Goal: Task Accomplishment & Management: Complete application form

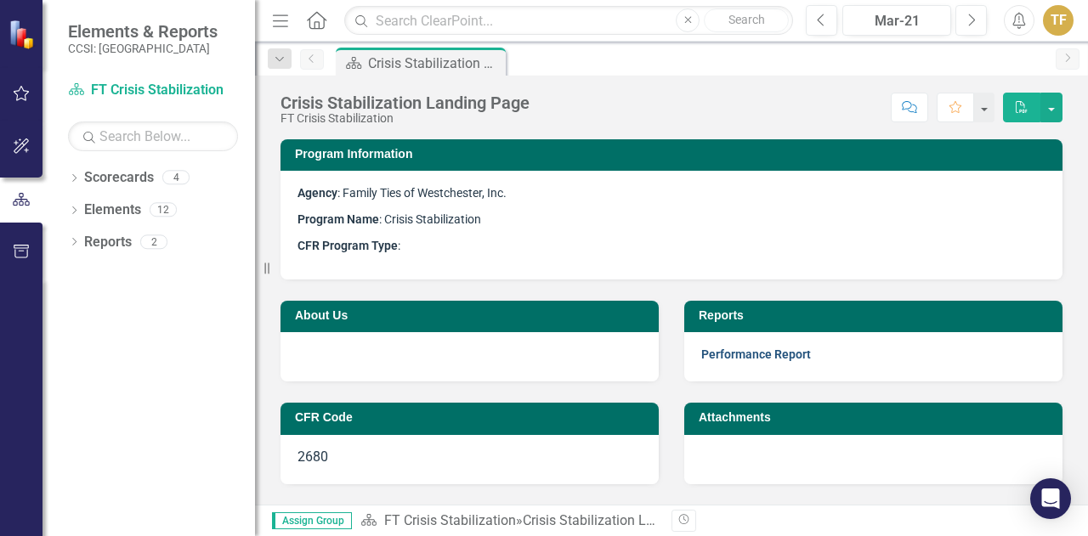
click at [739, 355] on link "Performance Report" at bounding box center [756, 355] width 110 height 14
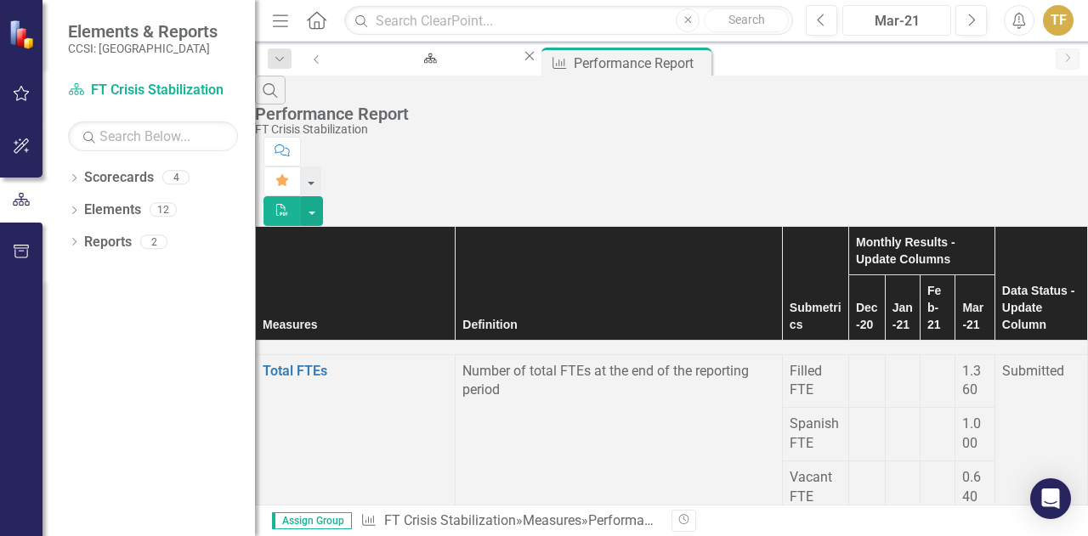
click at [909, 22] on div "Mar-21" at bounding box center [896, 21] width 97 height 20
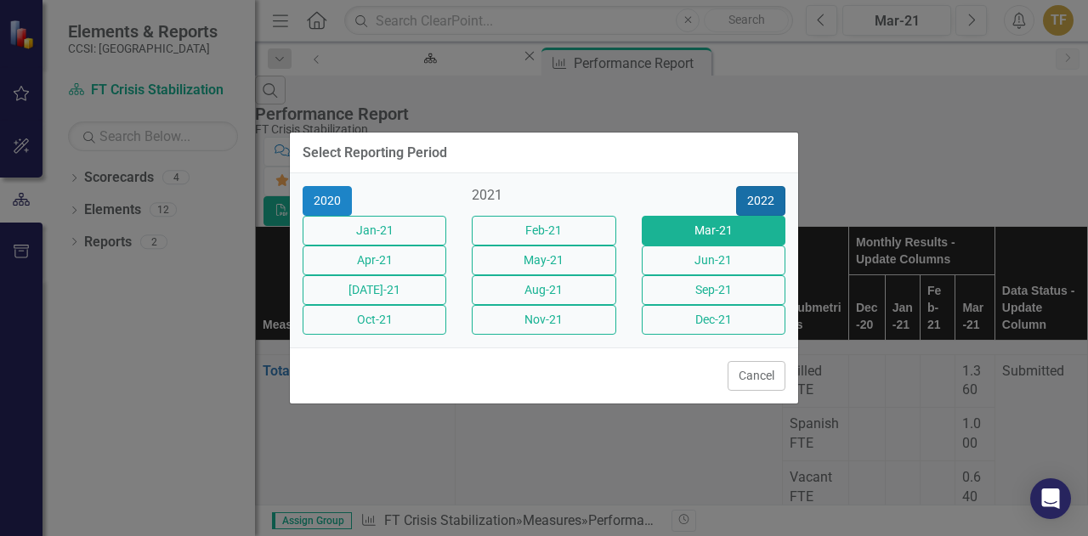
click at [766, 186] on button "2022" at bounding box center [760, 201] width 49 height 30
click at [766, 186] on button "2023" at bounding box center [760, 201] width 49 height 30
click at [766, 186] on button "2024" at bounding box center [760, 201] width 49 height 30
click at [766, 186] on button "2025" at bounding box center [760, 201] width 49 height 30
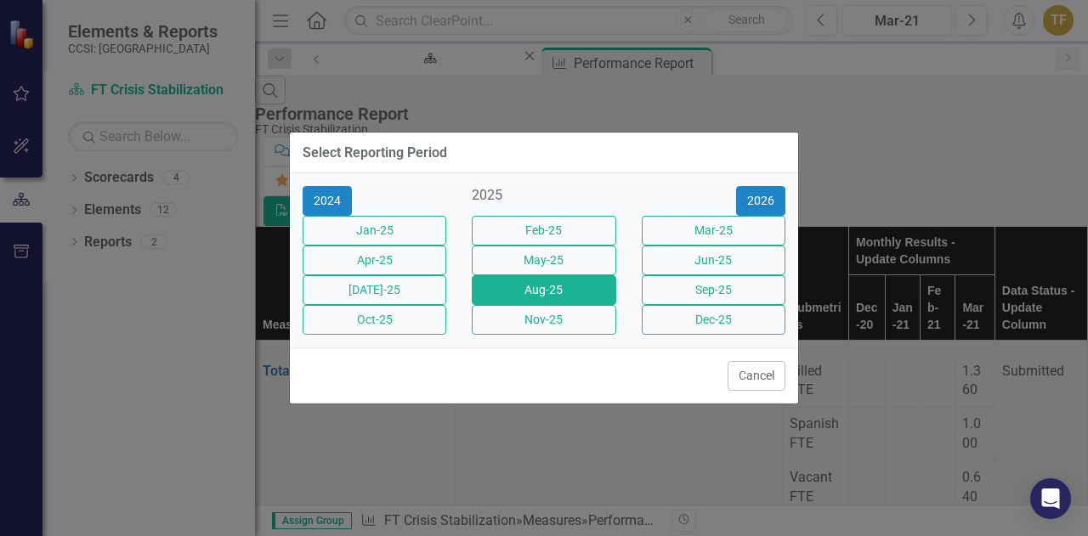
click at [515, 290] on button "Aug-25" at bounding box center [544, 290] width 144 height 30
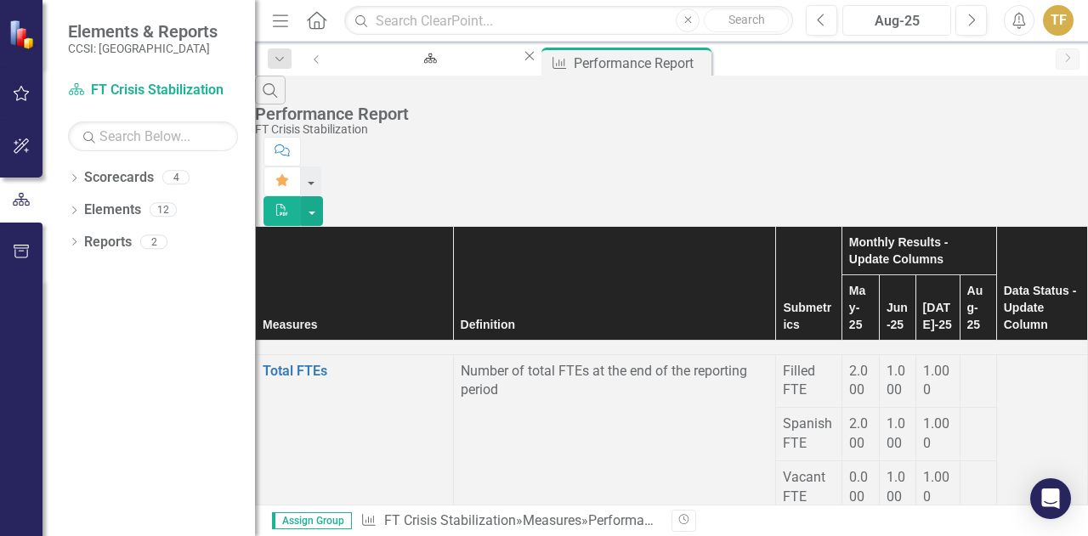
scroll to position [0, 81]
click at [967, 362] on div at bounding box center [978, 362] width 22 height 0
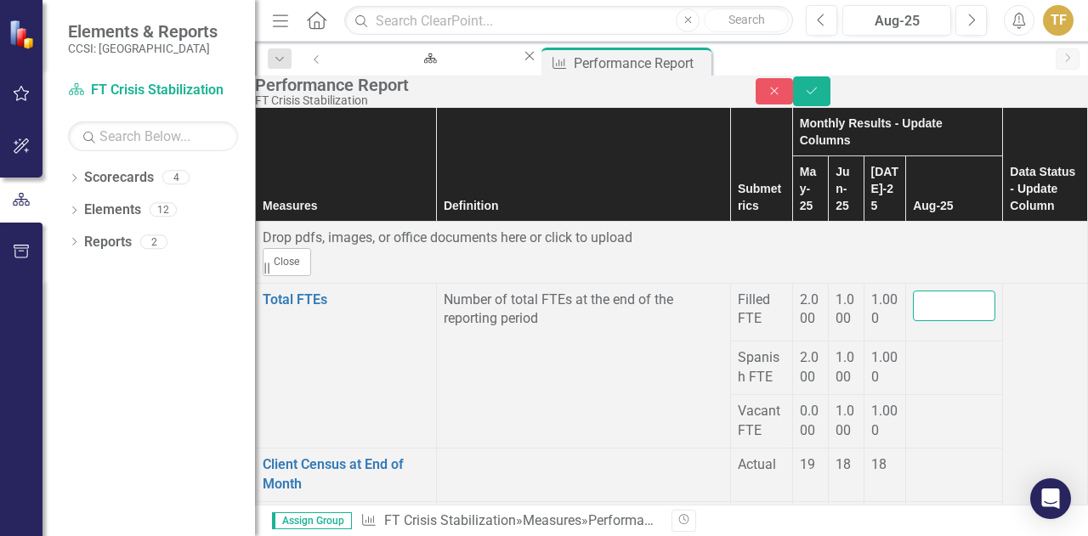
click at [913, 322] on input "number" at bounding box center [954, 306] width 82 height 31
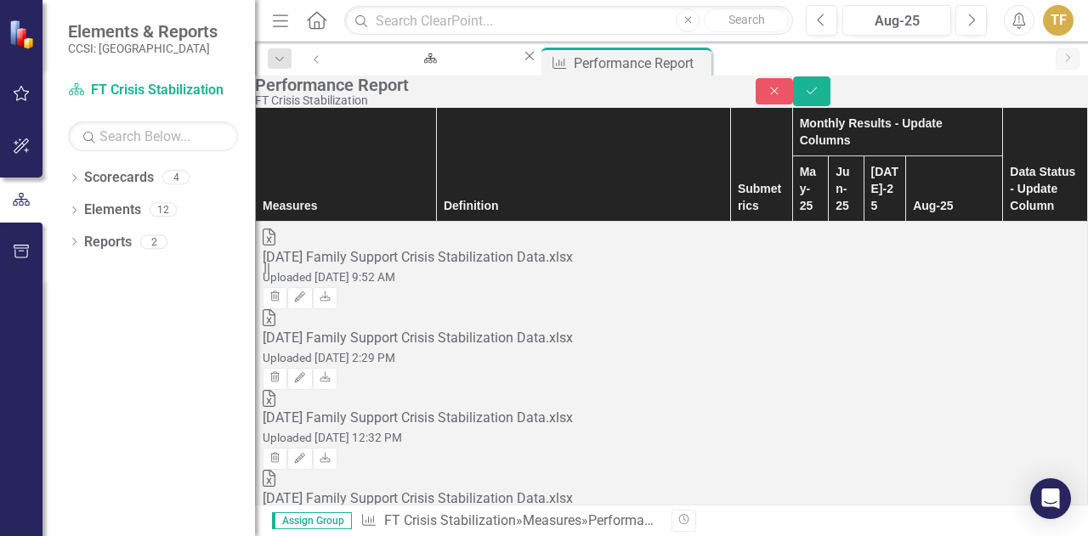
type input "1"
click at [879, 470] on div "Excel [DATE] Family Support Crisis Stabilization Data.xlsx Uploaded [DATE] 12:3…" at bounding box center [671, 510] width 817 height 81
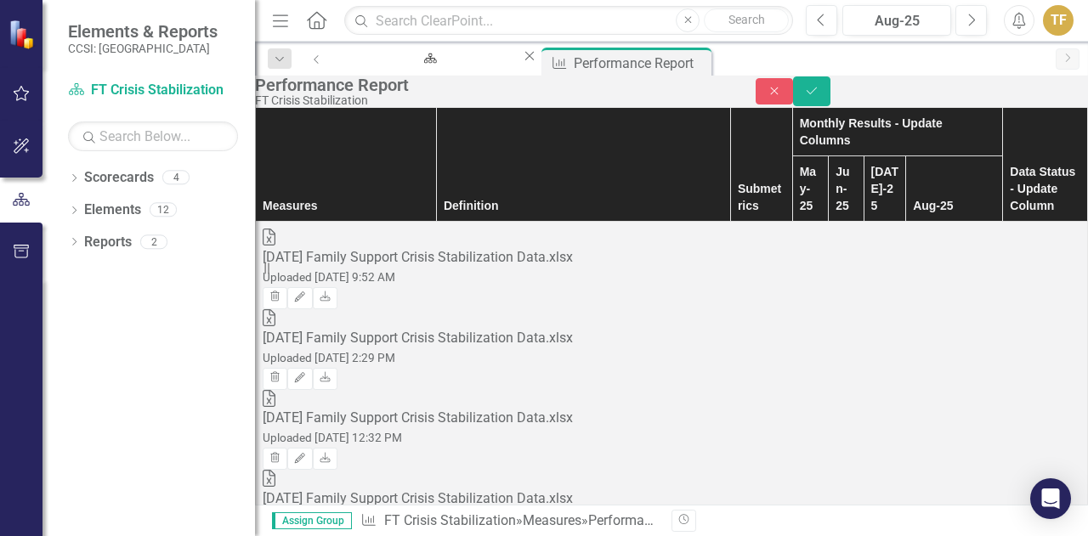
type input "1"
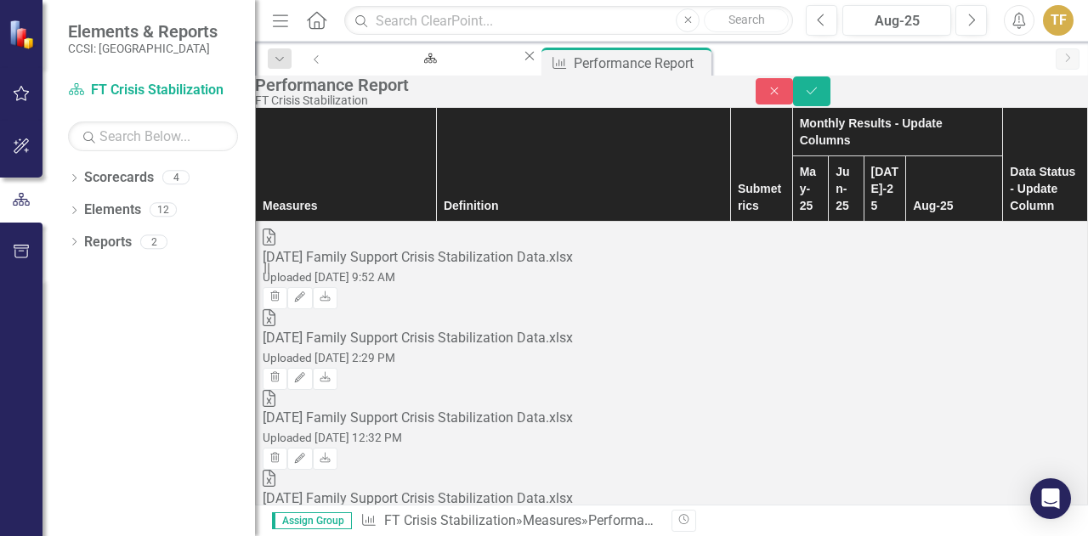
type input "1"
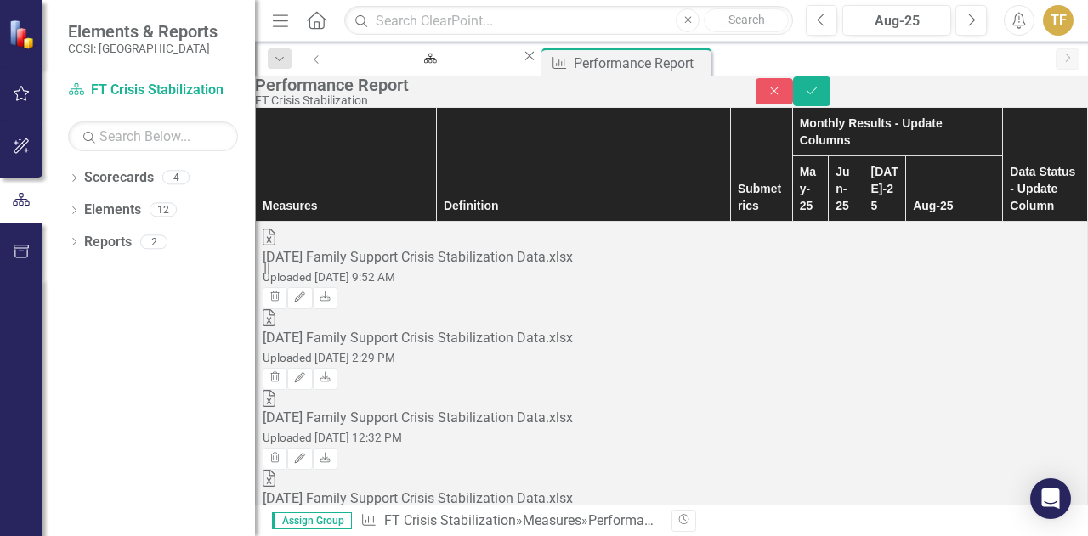
type input "13"
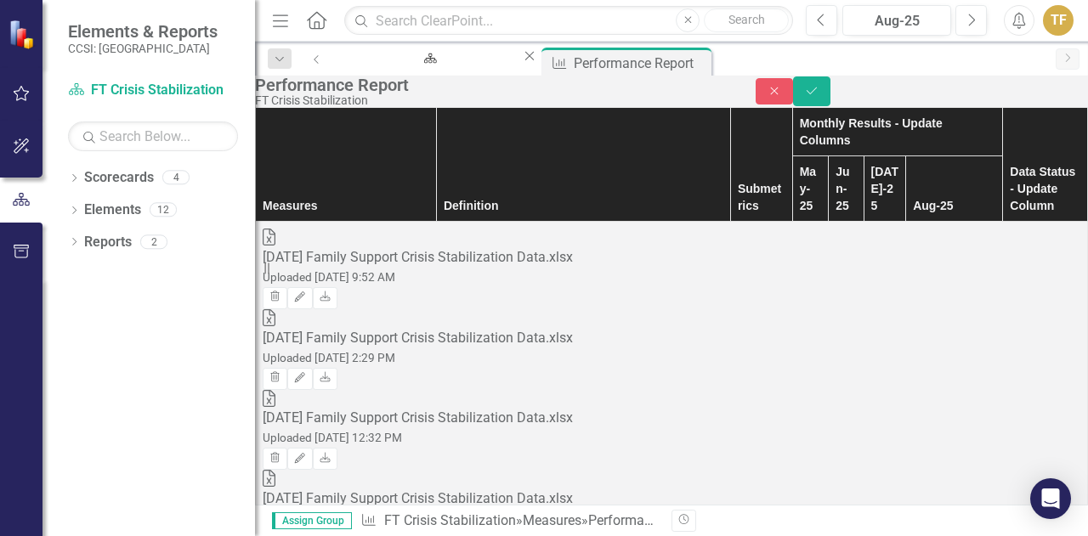
scroll to position [2881, 0]
type input "15"
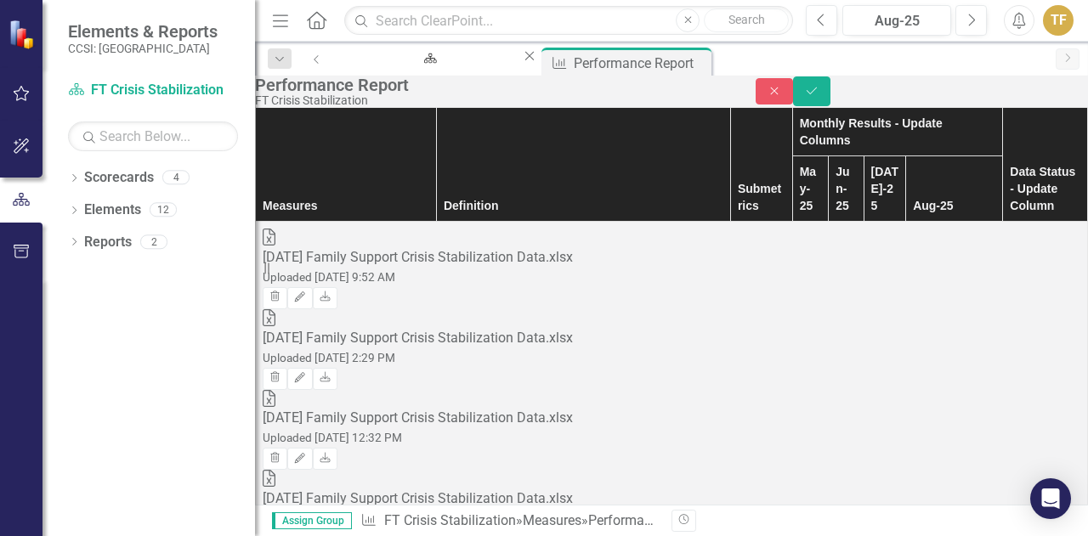
scroll to position [2966, 0]
drag, startPoint x: 964, startPoint y: 286, endPoint x: 915, endPoint y: 290, distance: 48.6
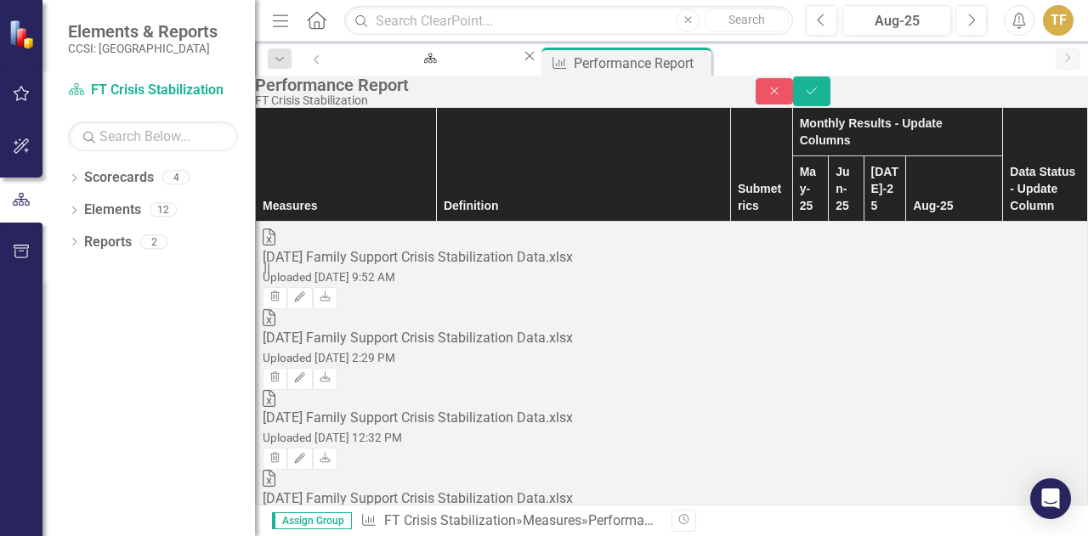
type input "20"
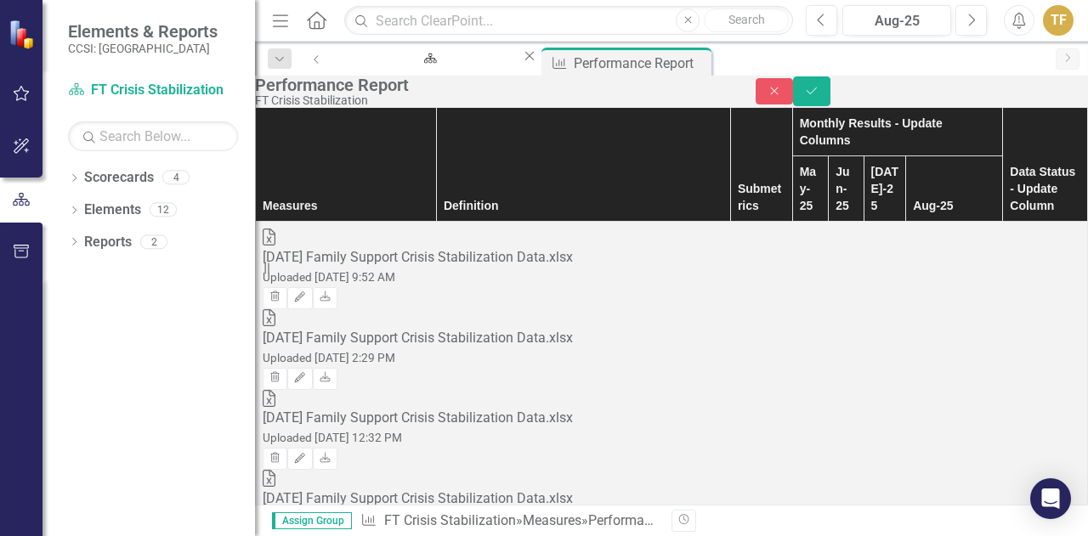
type input "0"
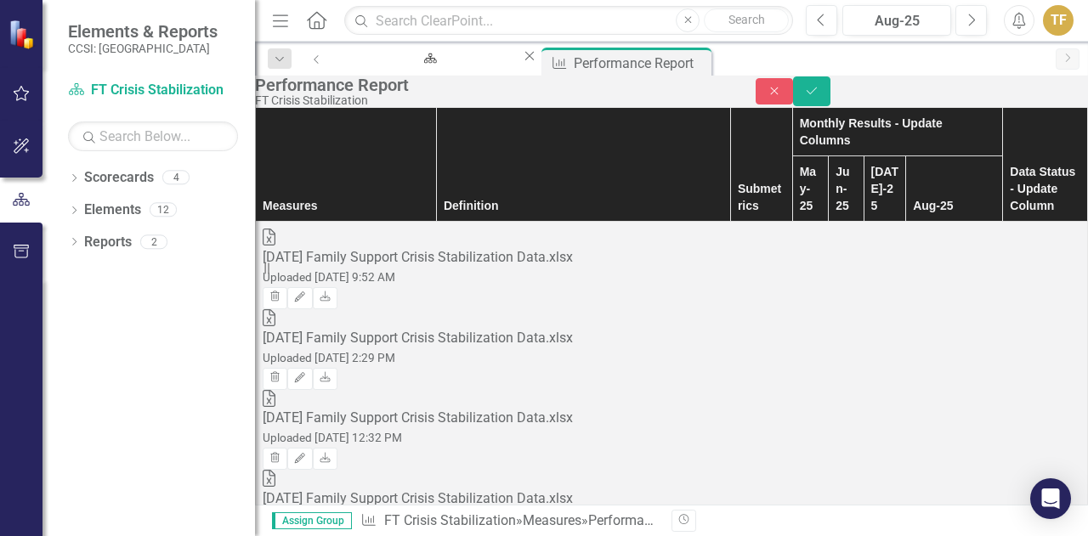
type input "3"
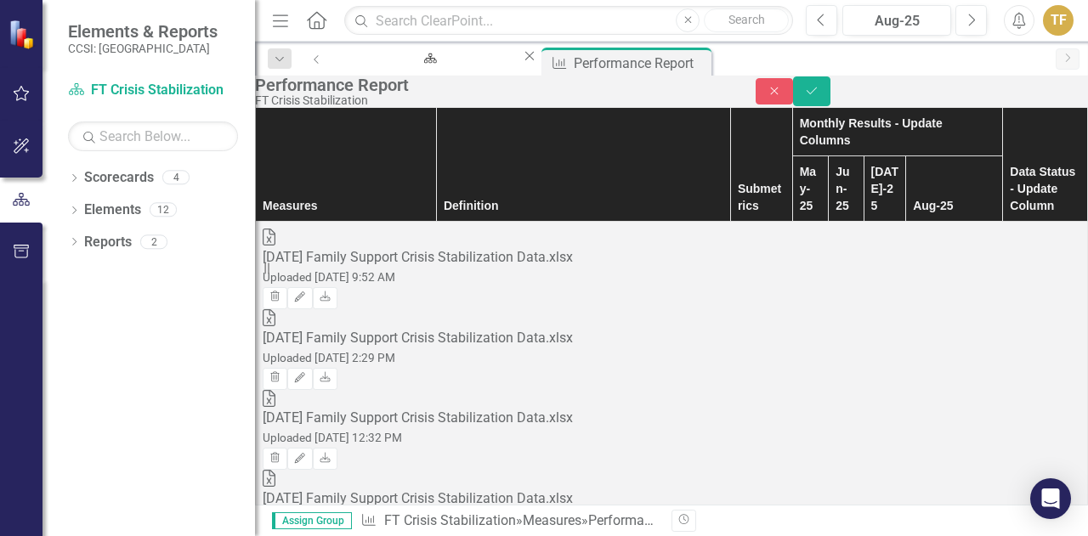
type input "4"
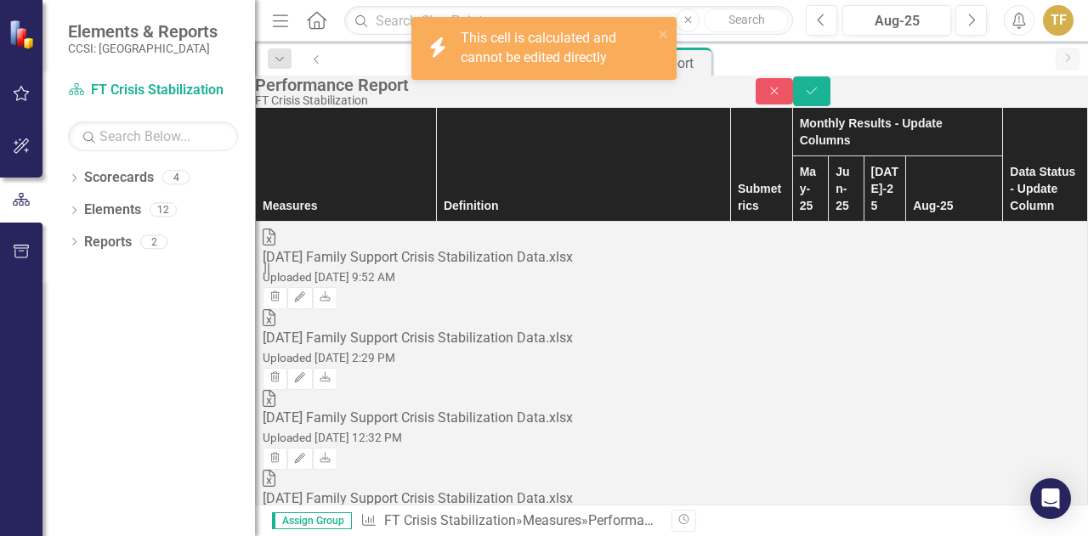
scroll to position [3221, 0]
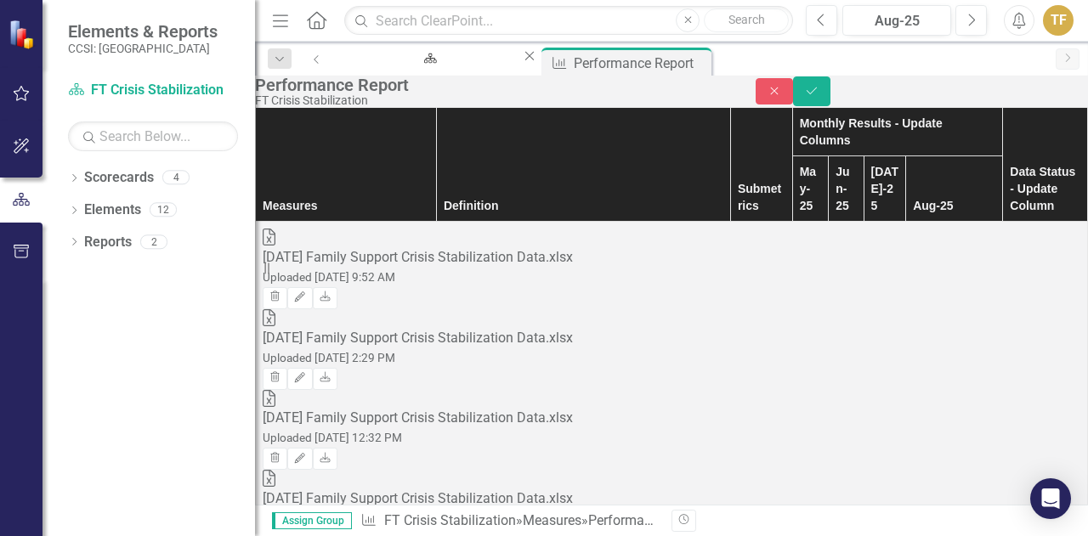
type input "7"
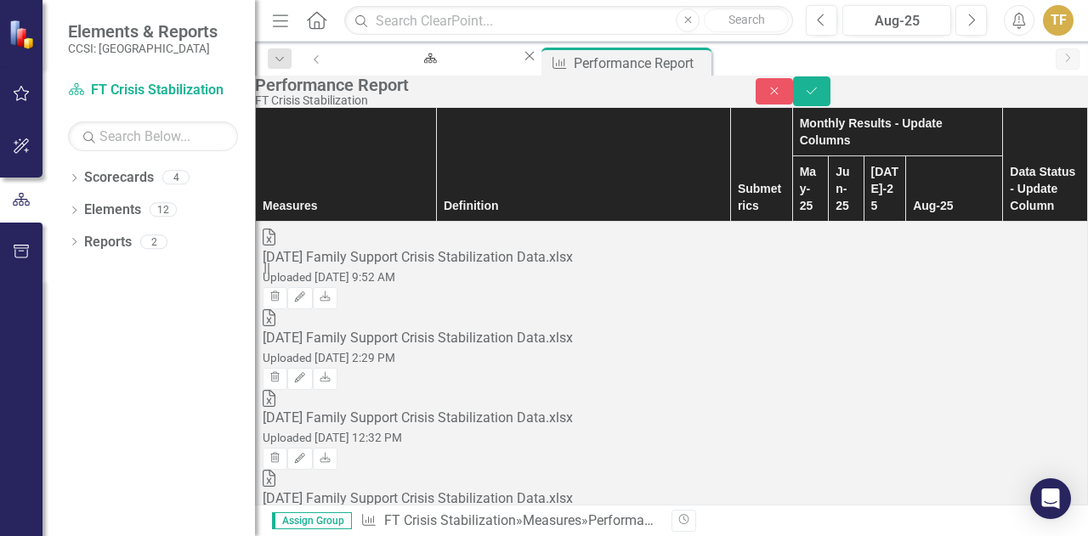
scroll to position [3391, 0]
type input "0"
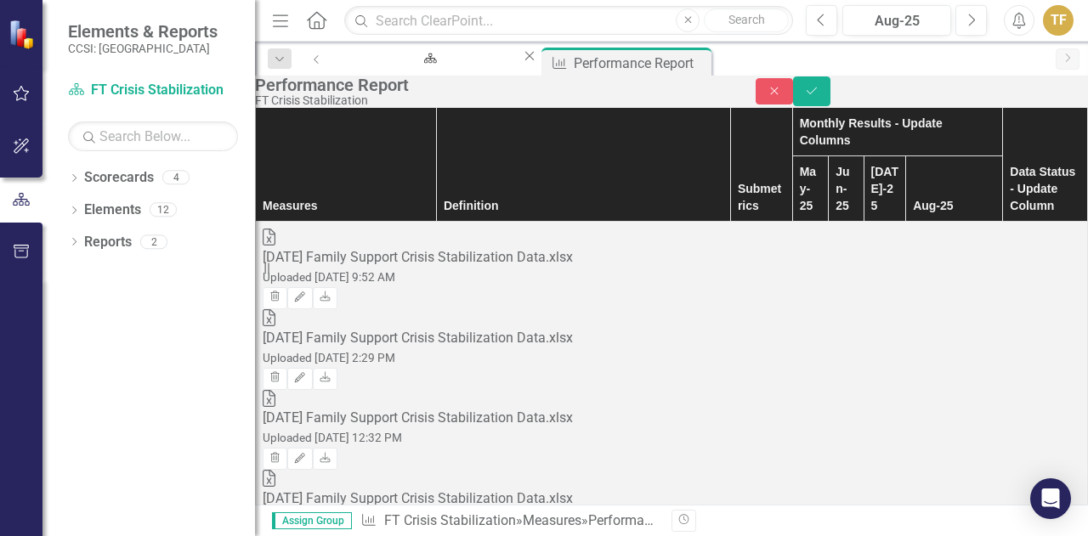
type input "N/A"
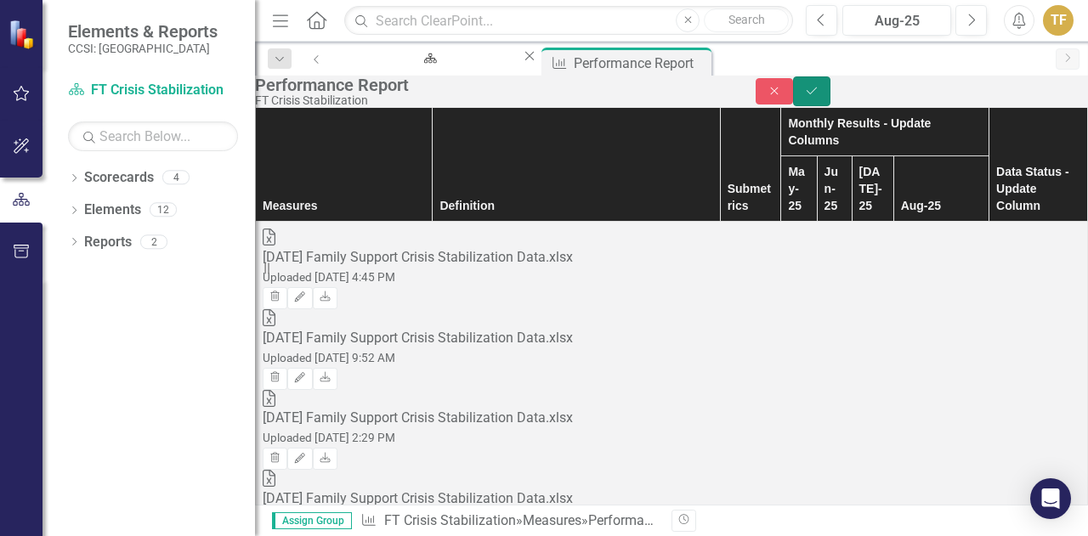
click at [819, 97] on icon "Save" at bounding box center [811, 91] width 15 height 12
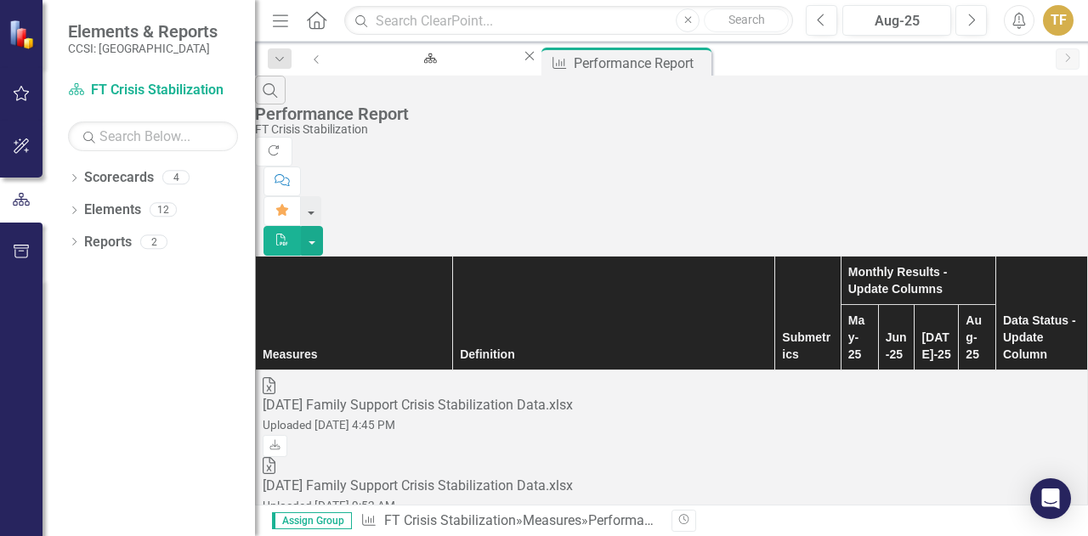
scroll to position [2634, 81]
click at [323, 226] on button "button" at bounding box center [312, 241] width 22 height 30
click at [1018, 137] on link "PDF Export to PDF" at bounding box center [994, 137] width 134 height 31
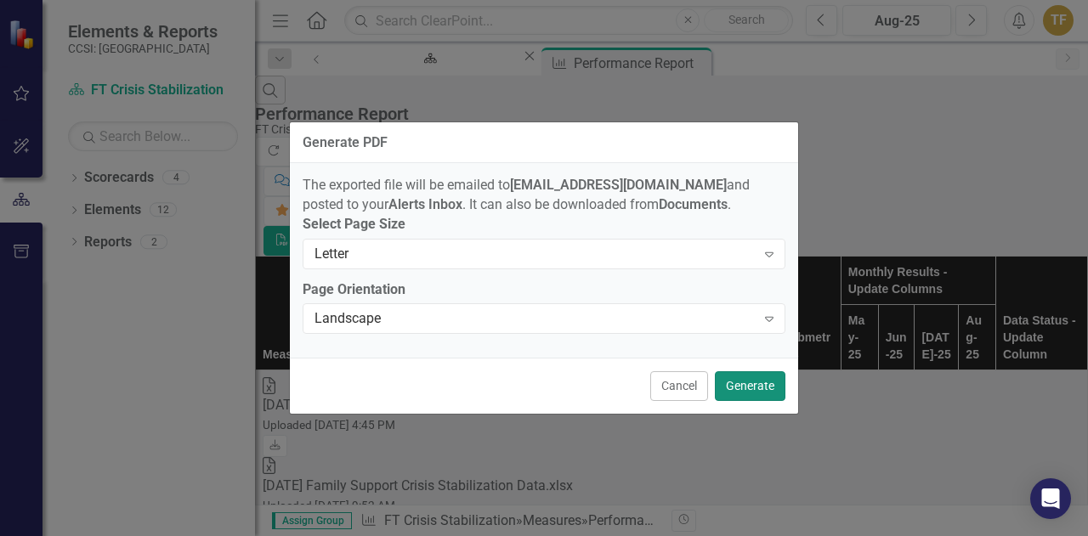
click at [755, 396] on button "Generate" at bounding box center [750, 386] width 71 height 30
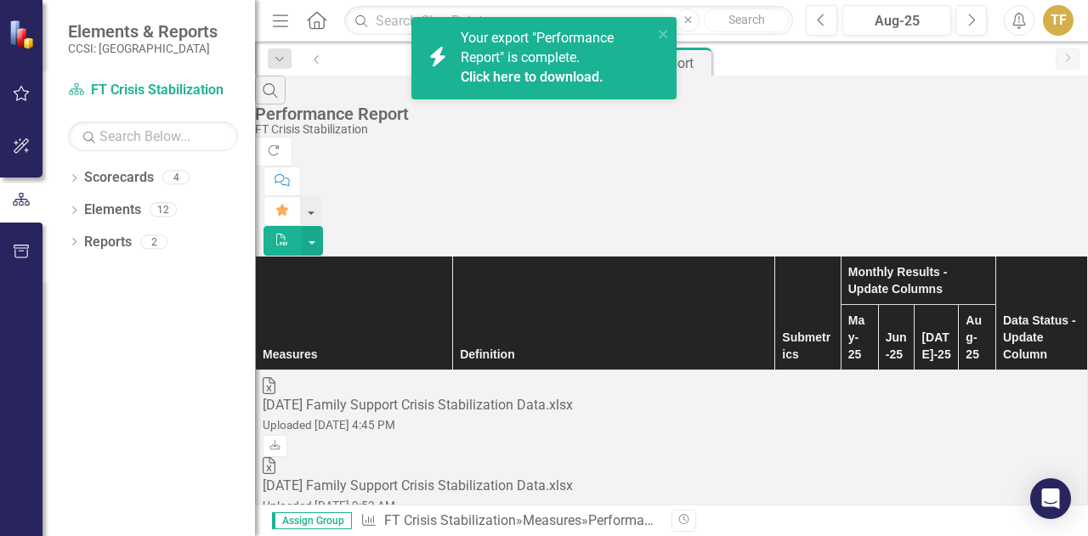
click at [568, 77] on link "Click here to download." at bounding box center [532, 77] width 143 height 16
